Goal: Task Accomplishment & Management: Use online tool/utility

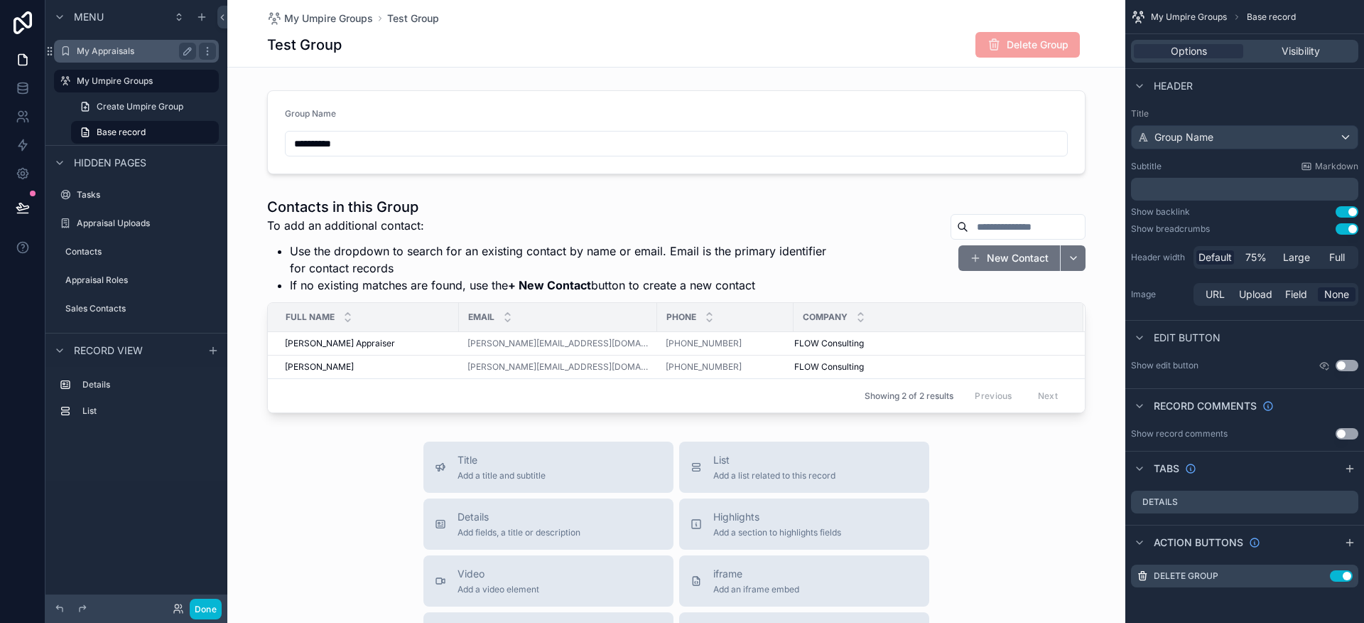
click at [96, 45] on label "My Appraisals" at bounding box center [134, 50] width 114 height 11
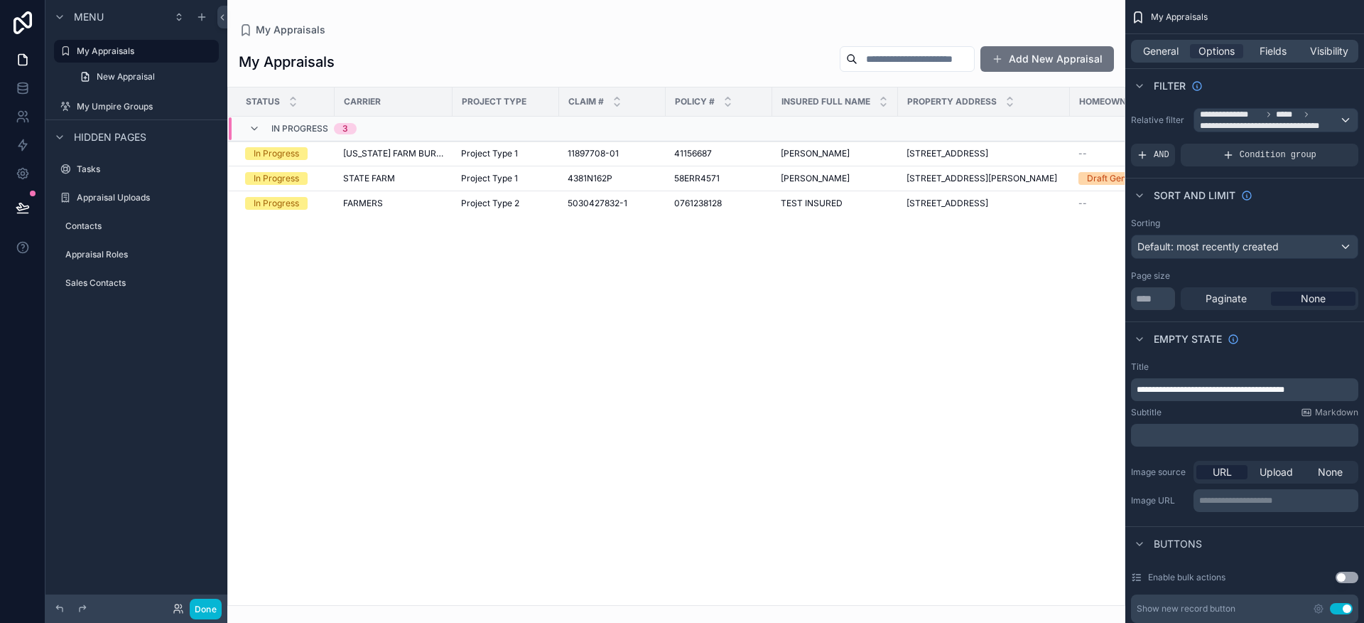
click at [450, 166] on div "scrollable content" at bounding box center [676, 311] width 898 height 623
click at [414, 166] on td "[US_STATE] FARM BUREAU" at bounding box center [394, 153] width 118 height 25
click at [409, 184] on div "STATE FARM" at bounding box center [393, 178] width 101 height 11
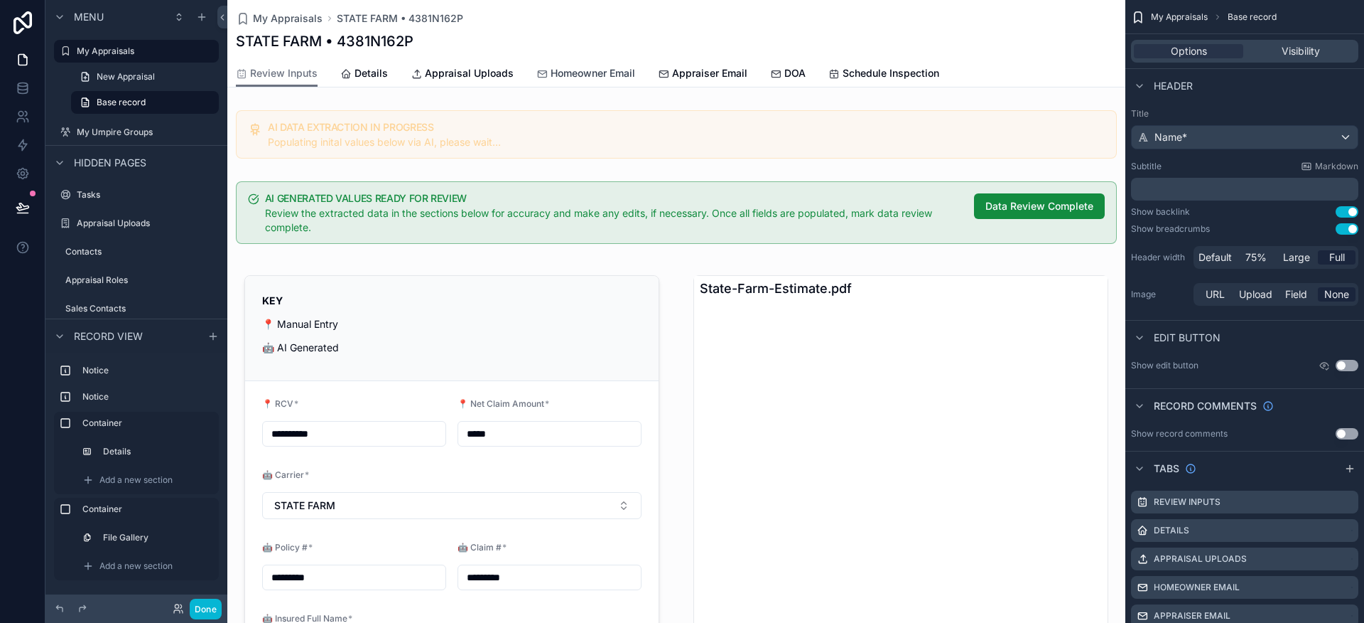
click at [608, 81] on link "Homeowner Email" at bounding box center [586, 74] width 99 height 28
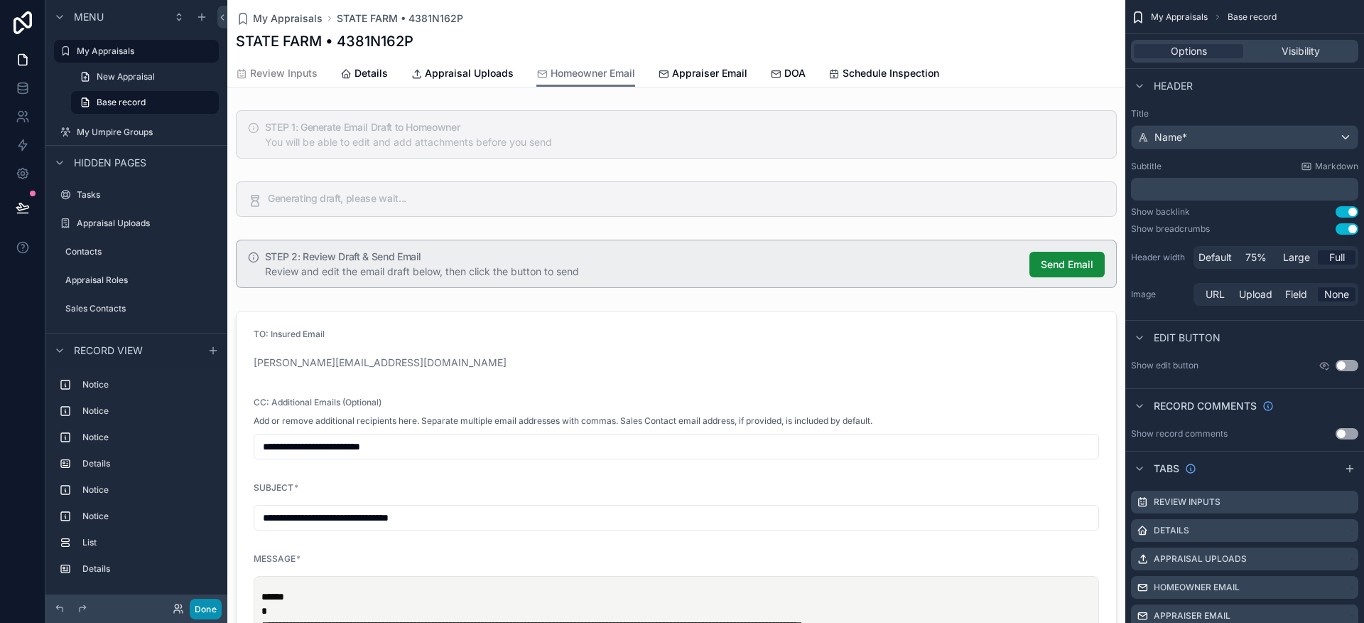
click at [212, 608] on button "Done" at bounding box center [206, 608] width 32 height 21
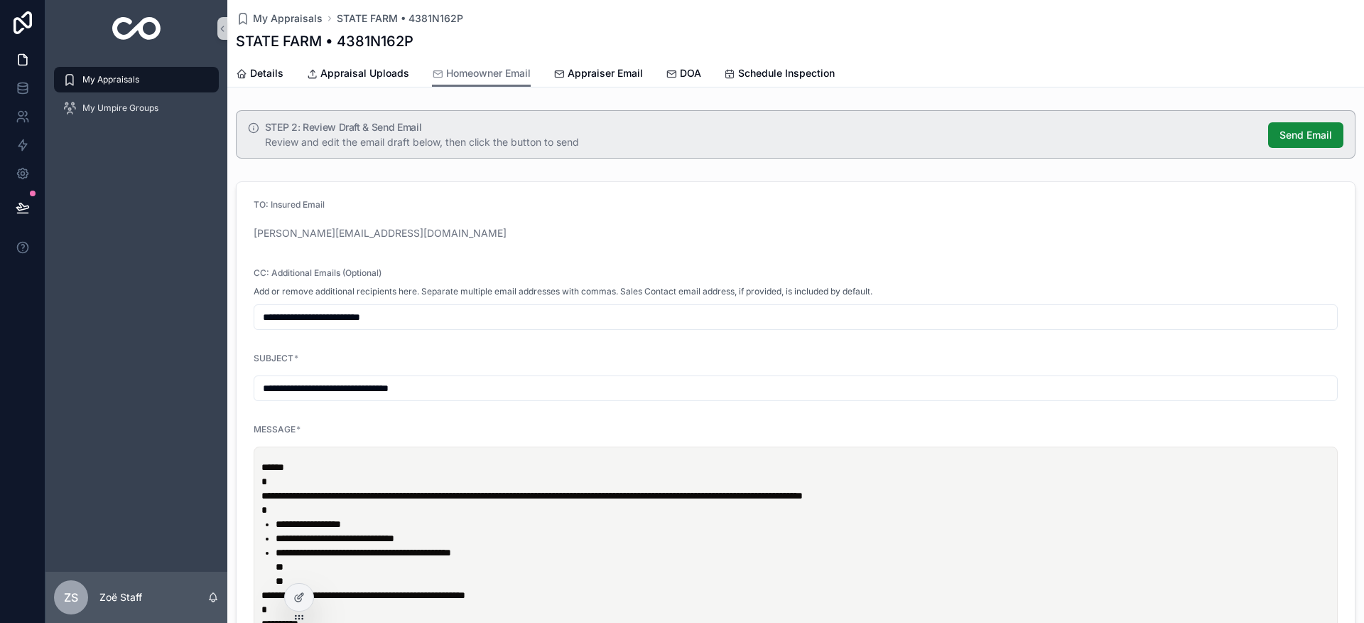
scroll to position [228, 0]
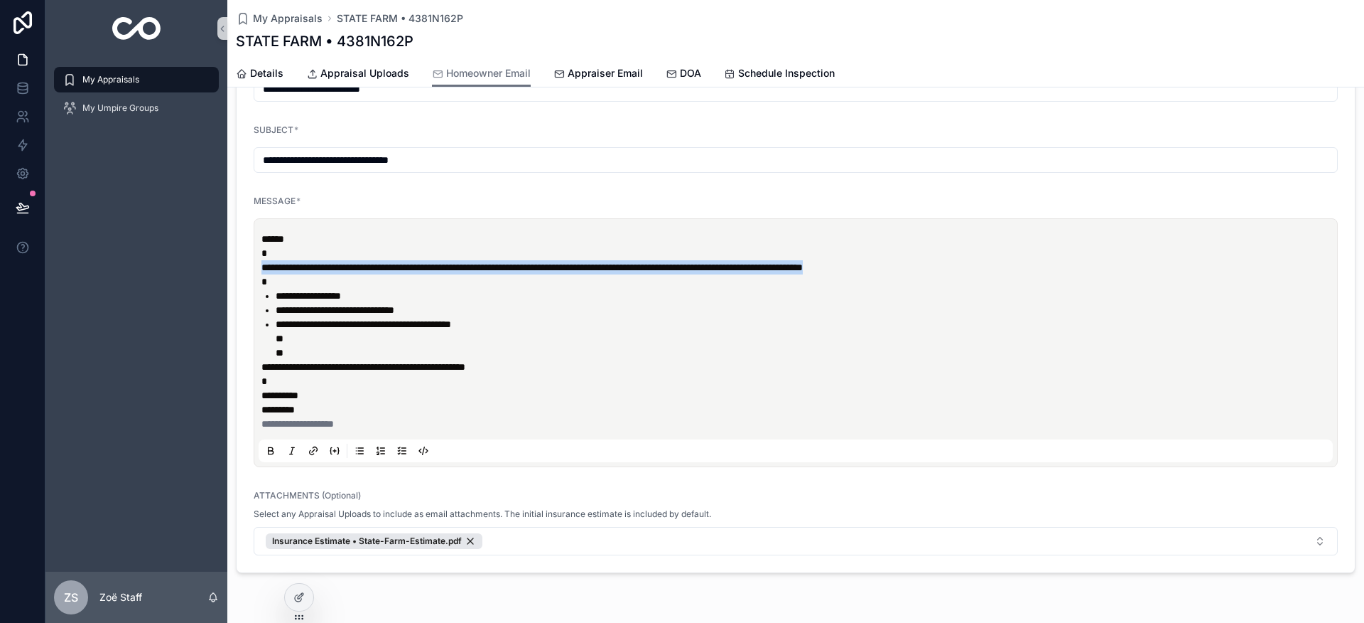
drag, startPoint x: 979, startPoint y: 266, endPoint x: 254, endPoint y: 271, distance: 725.6
click at [254, 271] on div "**********" at bounding box center [796, 342] width 1084 height 249
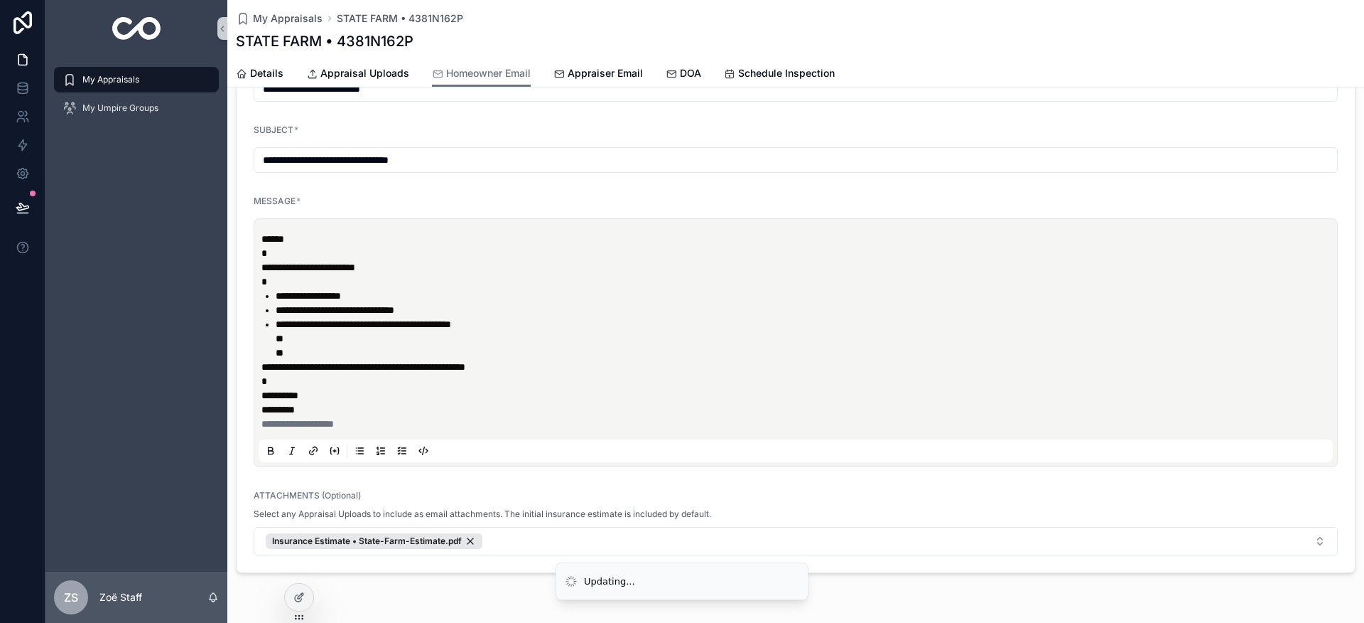
click at [261, 158] on input "**********" at bounding box center [795, 160] width 1083 height 20
type input "**********"
click at [433, 263] on p "**********" at bounding box center [799, 260] width 1074 height 57
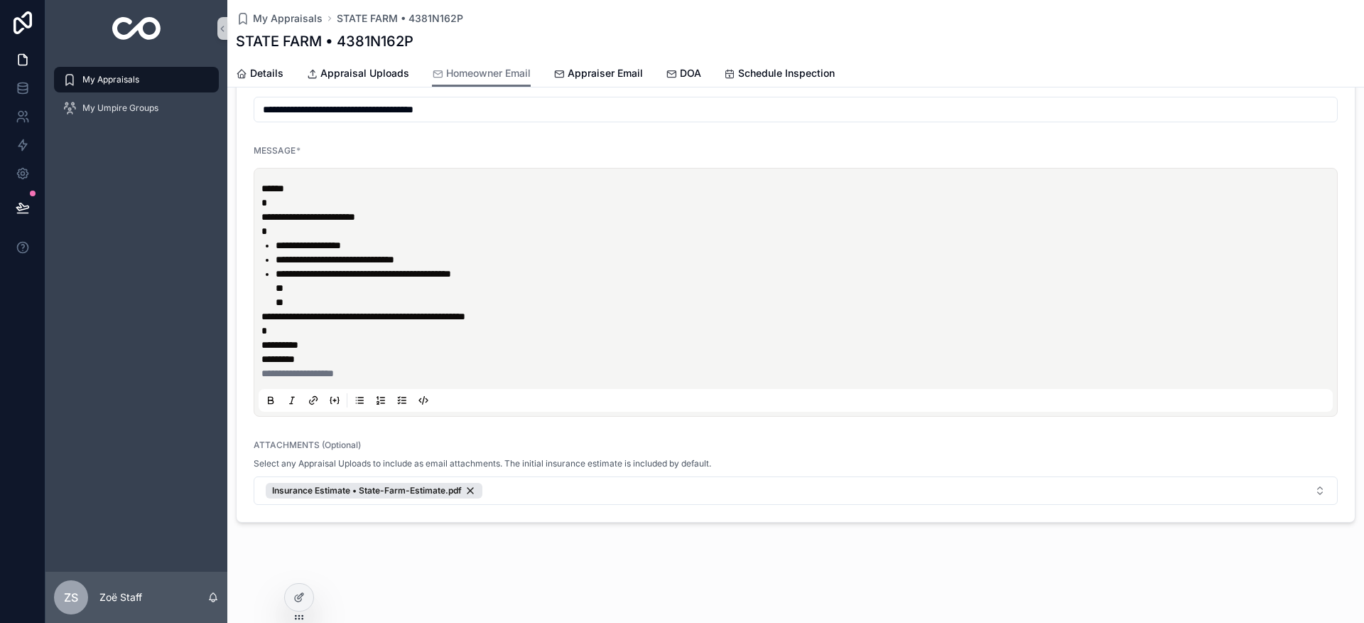
scroll to position [282, 0]
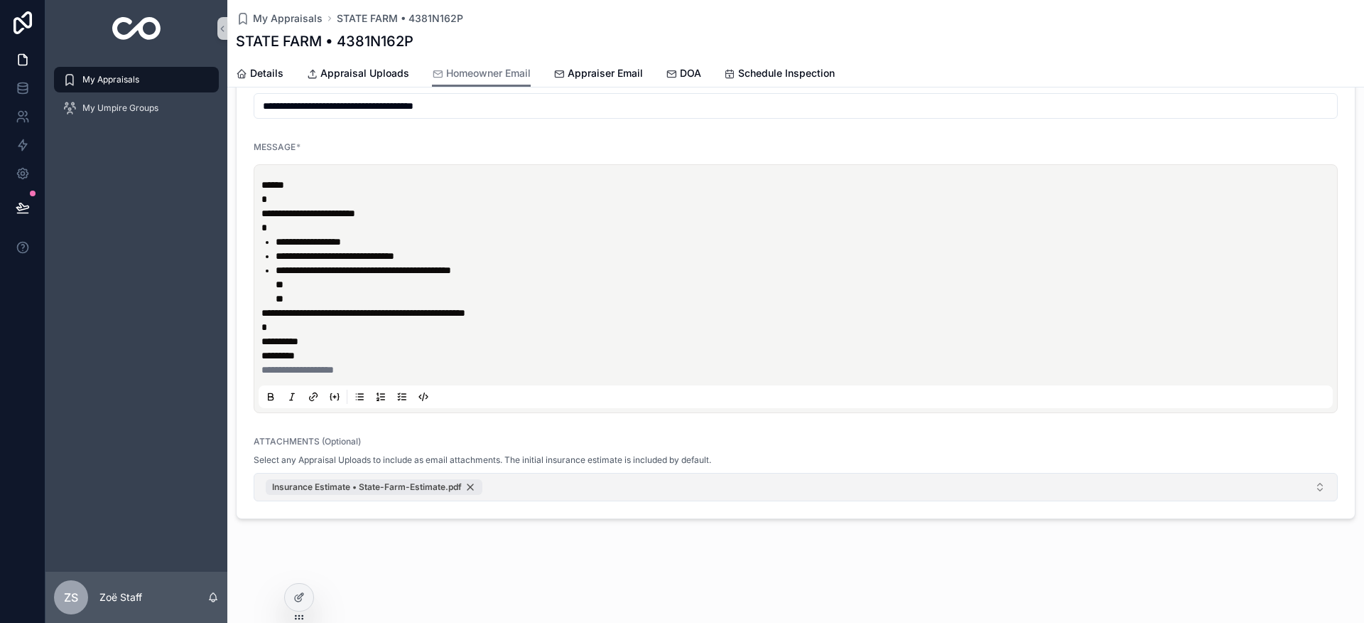
click at [471, 486] on div "Insurance Estimate • State-Farm-Estimate.pdf" at bounding box center [374, 487] width 217 height 16
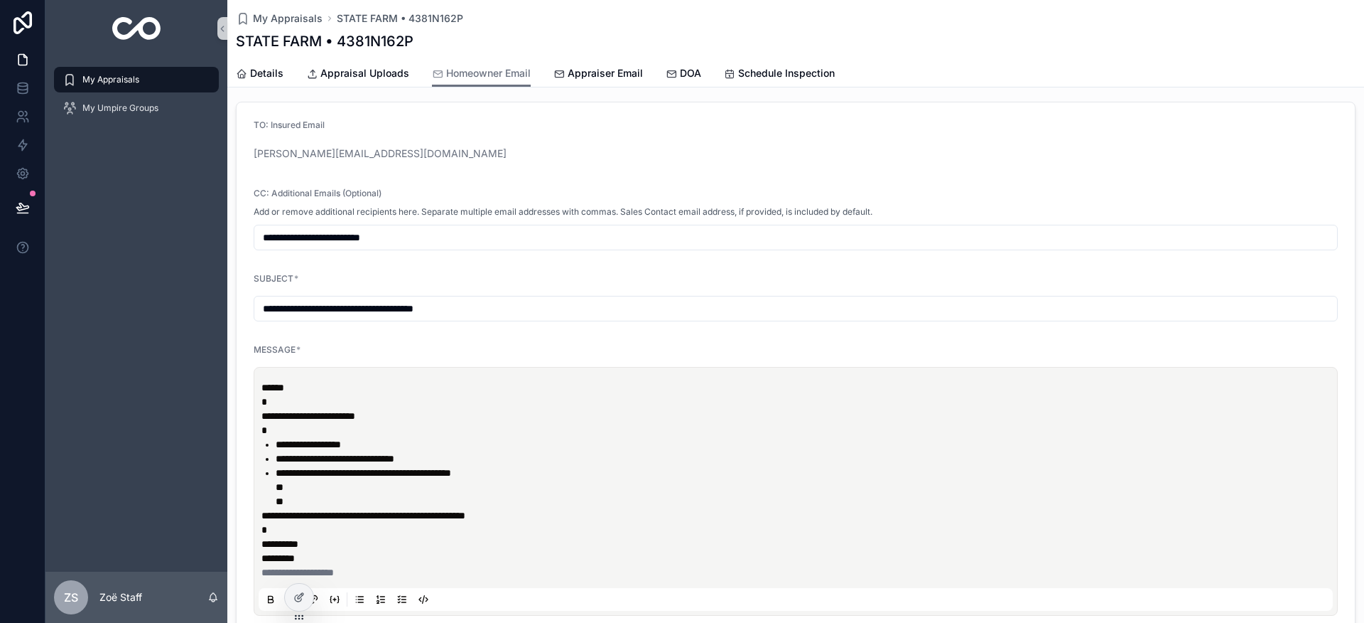
scroll to position [0, 0]
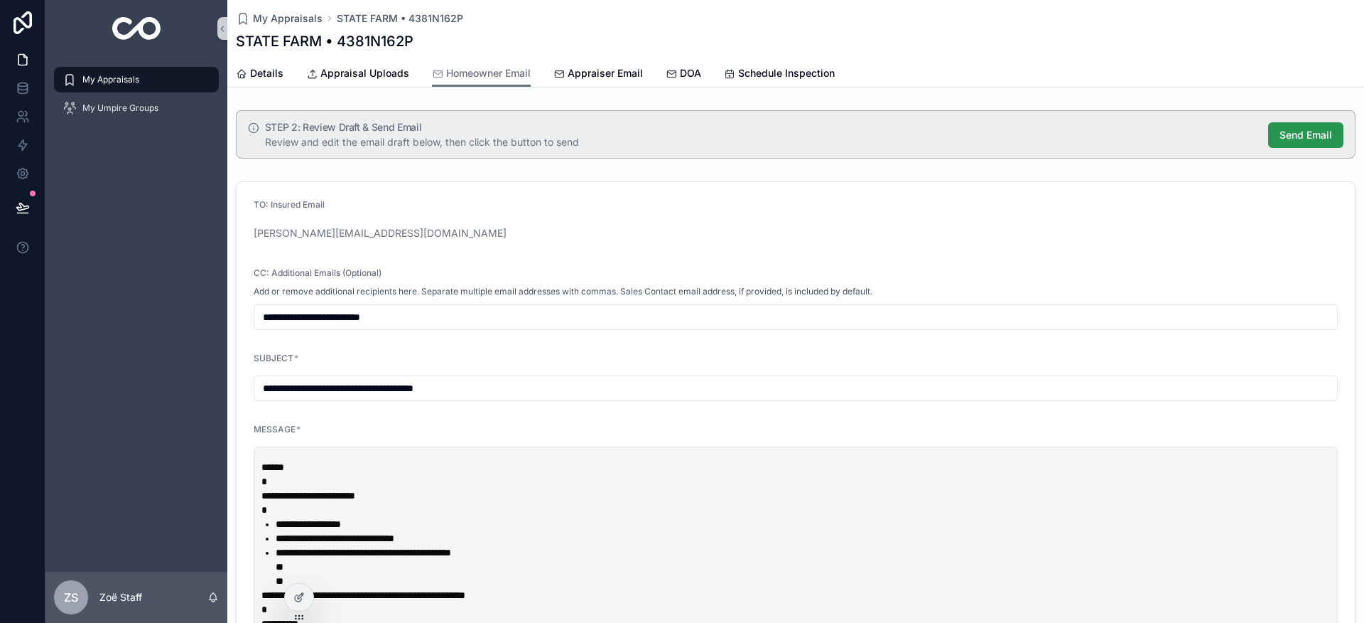
click at [1297, 135] on span "Send Email" at bounding box center [1306, 135] width 53 height 14
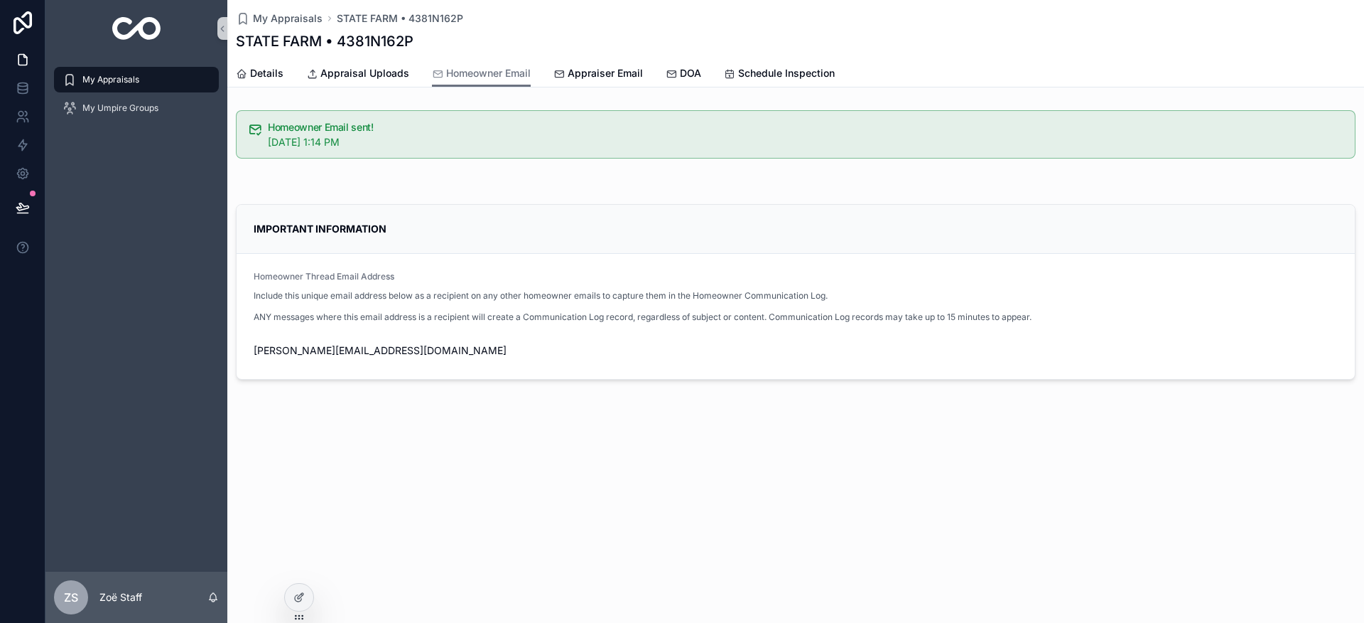
click at [365, 183] on div "scrollable content" at bounding box center [795, 181] width 1137 height 11
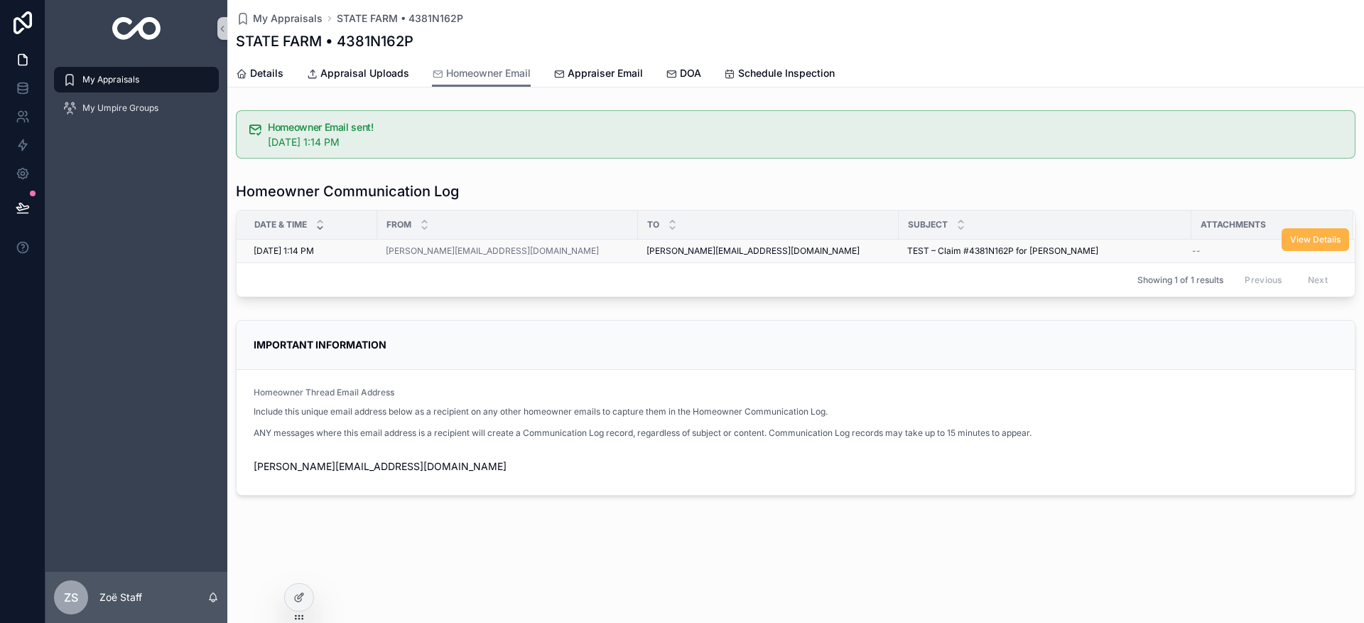
click at [1315, 245] on button "View Details" at bounding box center [1316, 239] width 68 height 23
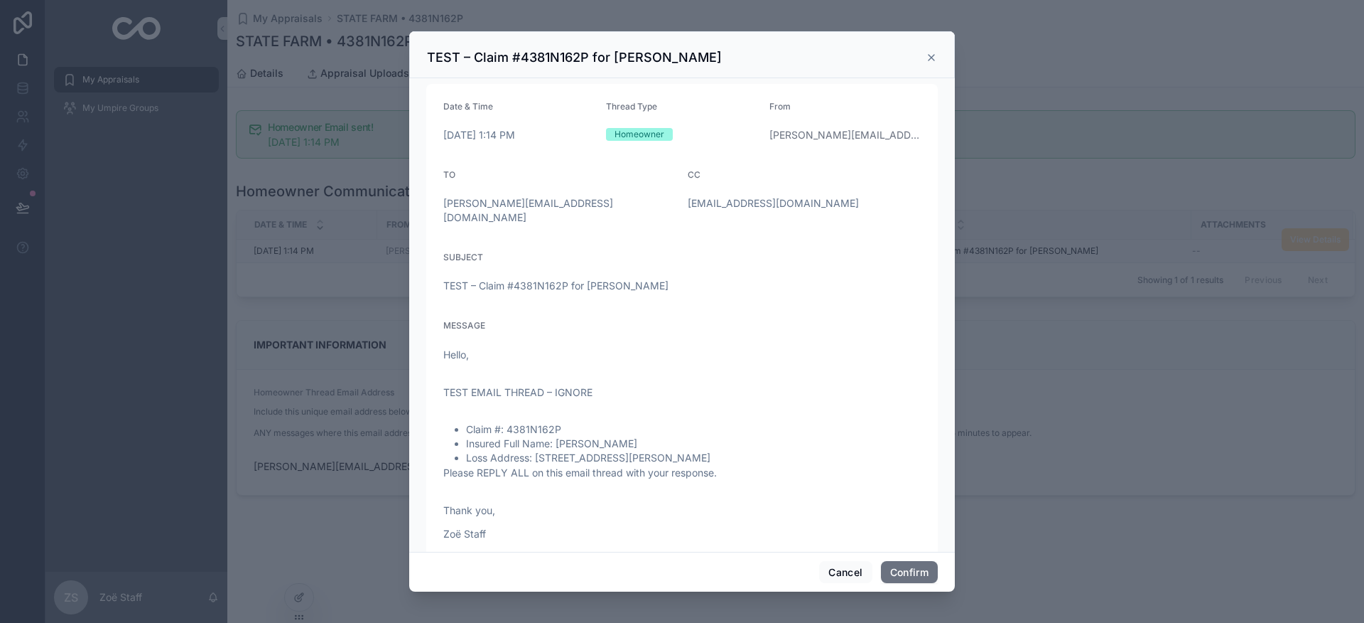
scroll to position [40, 0]
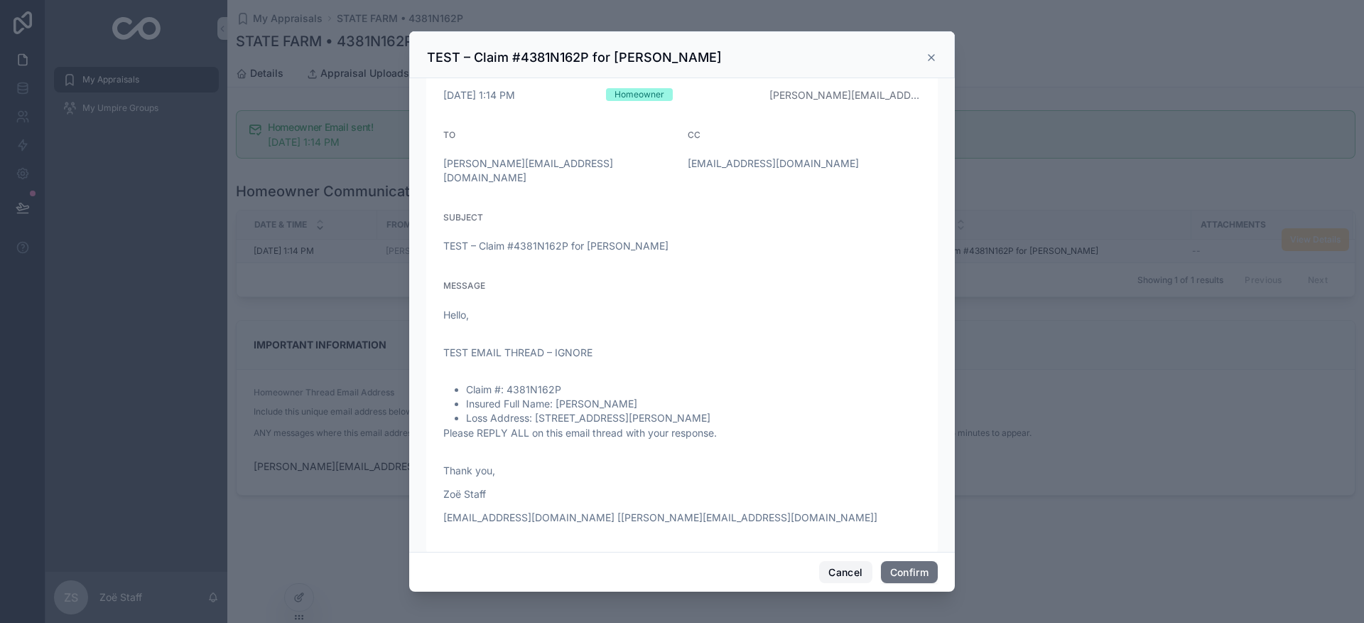
click at [847, 571] on button "Cancel" at bounding box center [845, 572] width 53 height 23
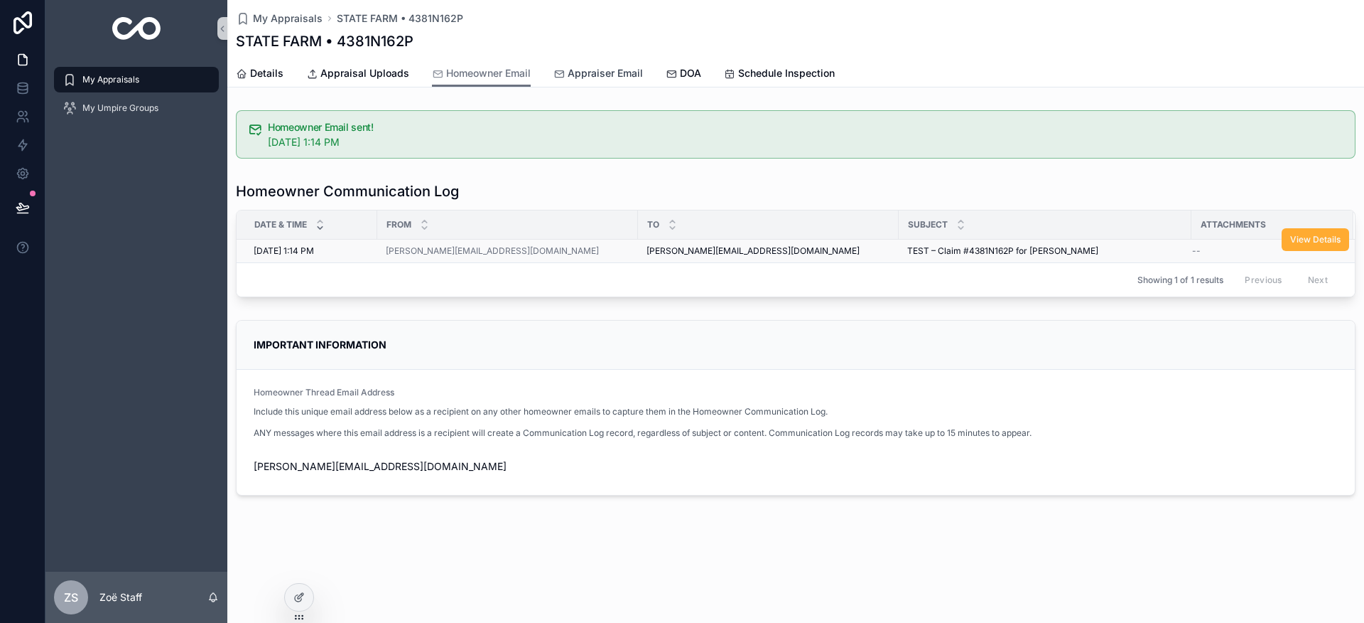
click at [584, 83] on link "Appraiser Email" at bounding box center [599, 74] width 90 height 28
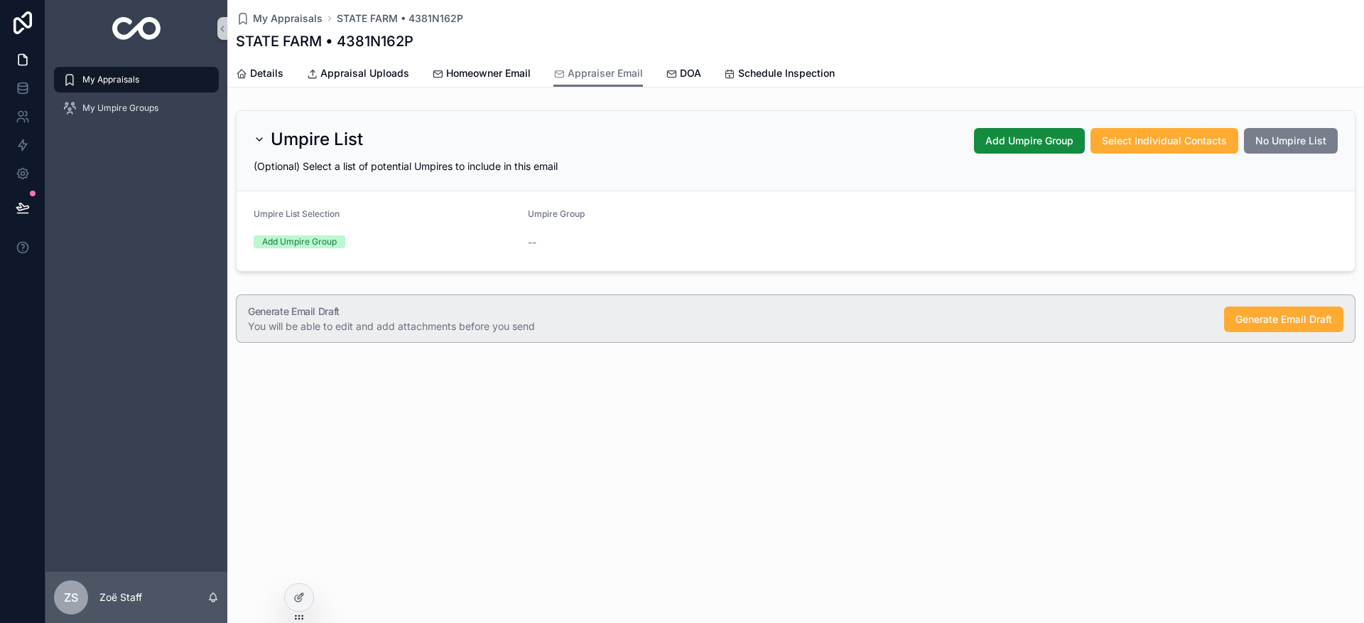
click at [1304, 147] on span "No Umpire List" at bounding box center [1291, 141] width 71 height 14
click at [1262, 323] on span "Generate Email Draft" at bounding box center [1284, 318] width 97 height 14
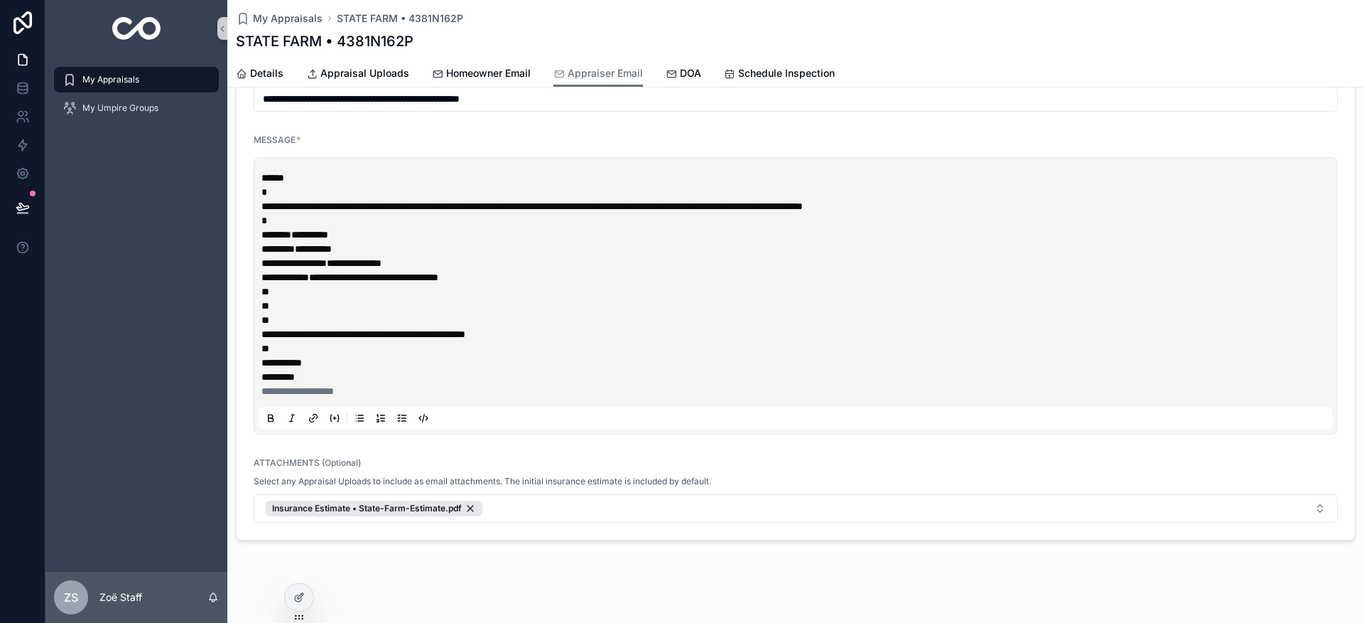
scroll to position [220, 0]
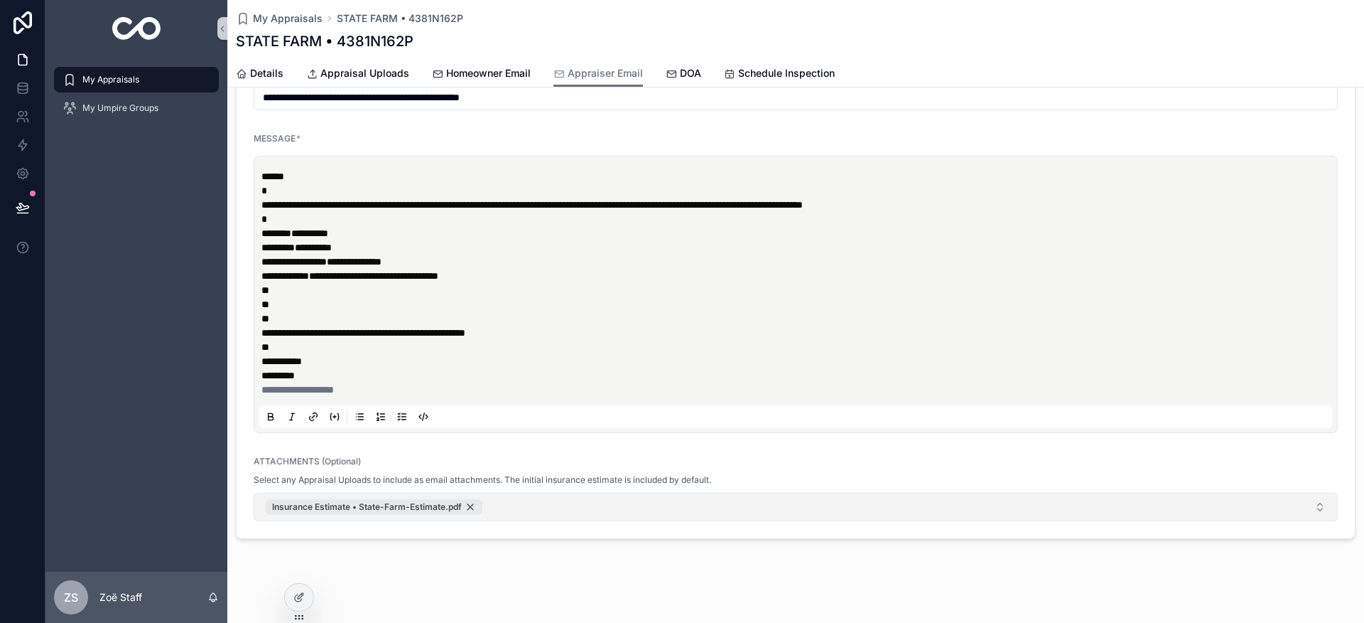
click at [472, 510] on div "Insurance Estimate • State-Farm-Estimate.pdf" at bounding box center [374, 507] width 217 height 16
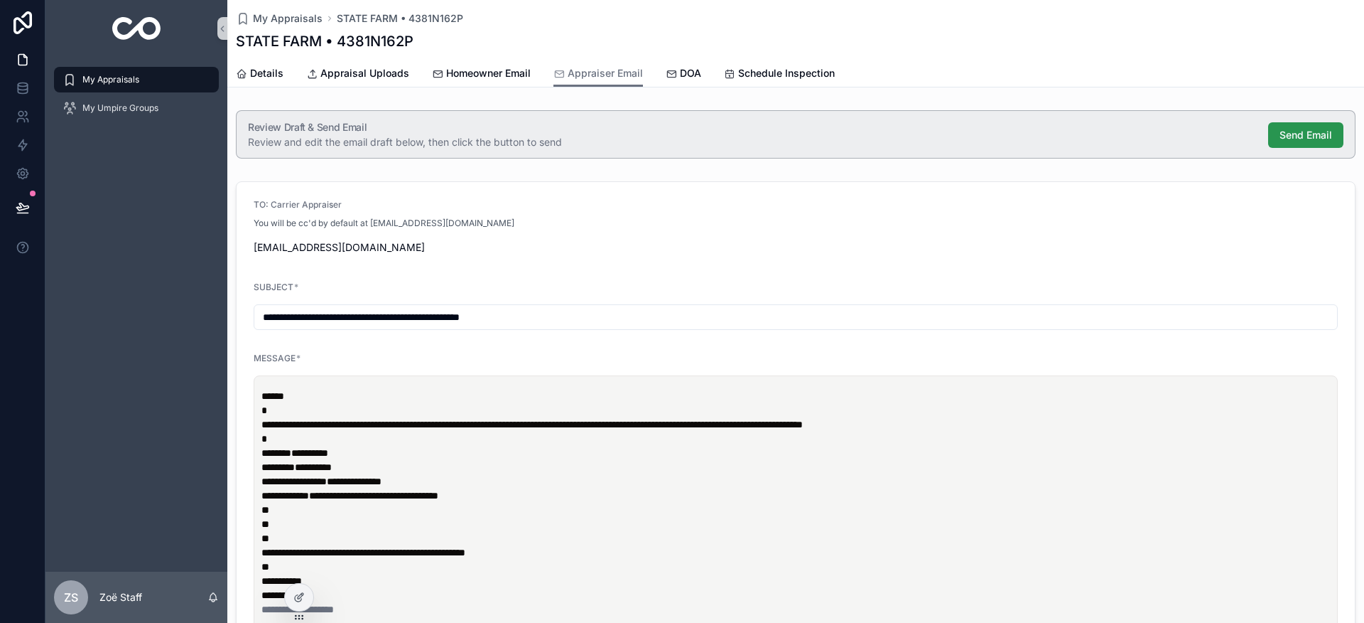
click at [1304, 135] on span "Send Email" at bounding box center [1306, 135] width 53 height 14
